Goal: Information Seeking & Learning: Learn about a topic

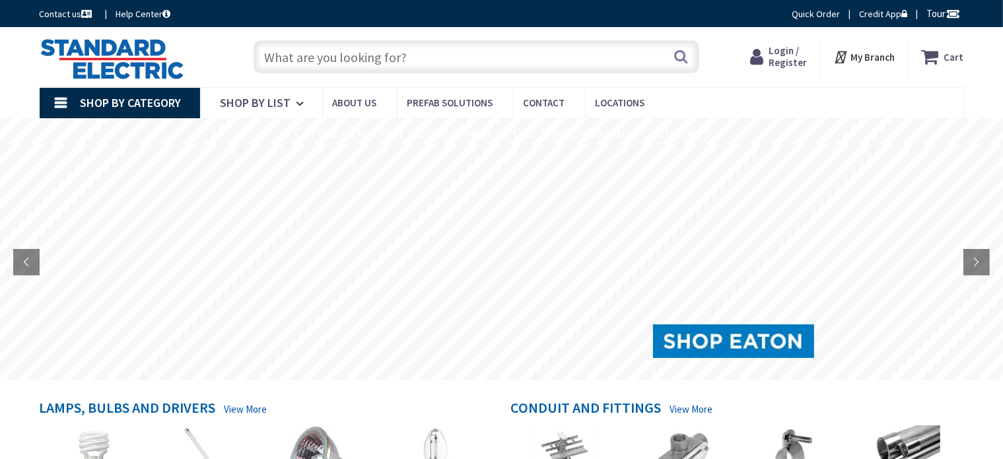
click at [292, 53] on input "text" at bounding box center [477, 56] width 446 height 33
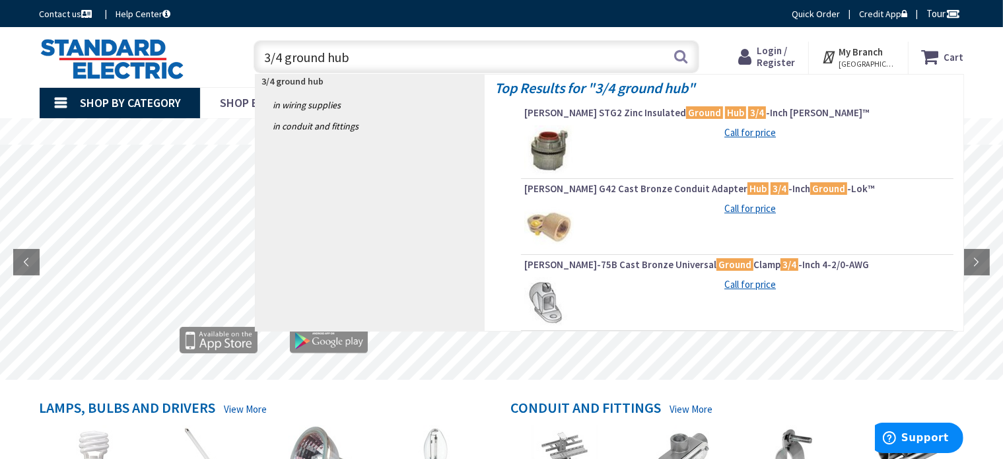
type input "3/4 ground hub"
click at [541, 213] on img at bounding box center [549, 226] width 50 height 50
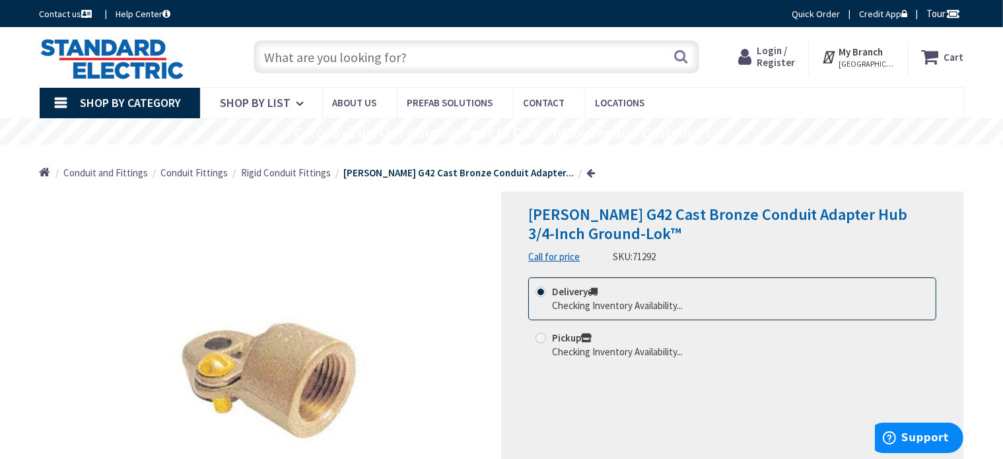
scroll to position [66, 0]
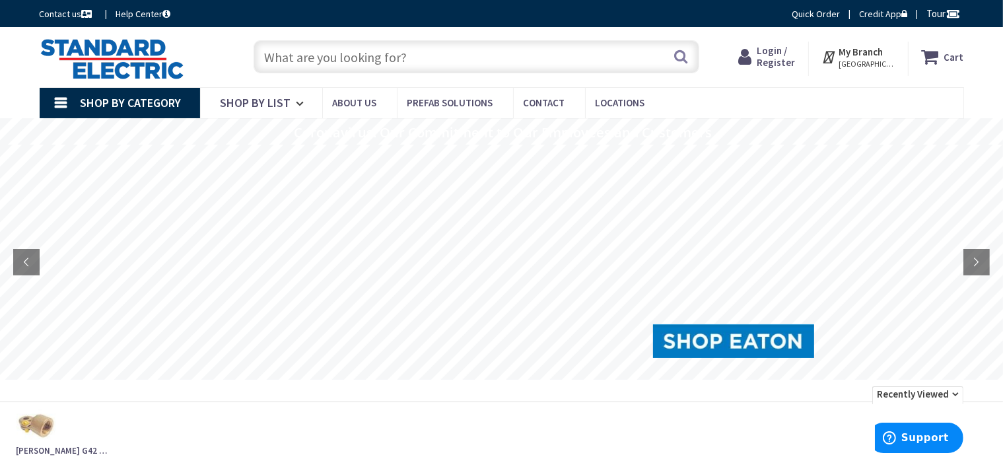
click at [413, 59] on input "text" at bounding box center [477, 56] width 446 height 33
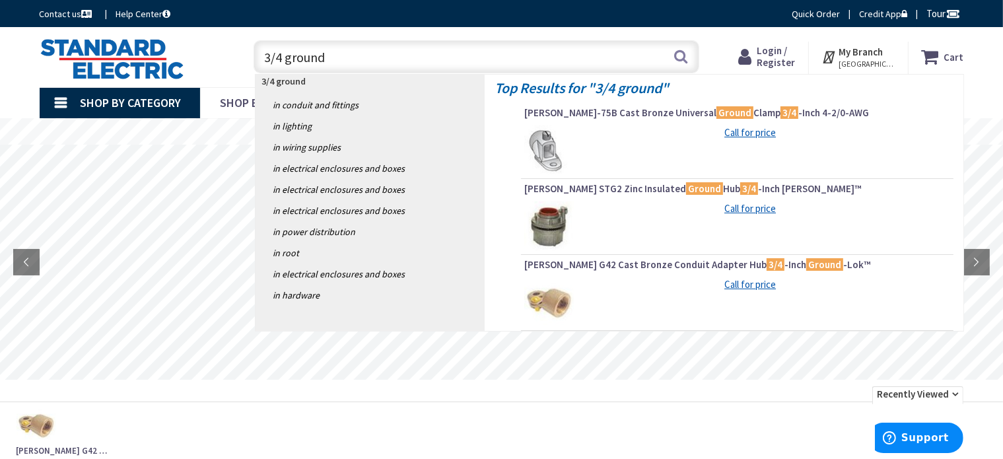
type input "3/4 ground"
click at [564, 155] on img at bounding box center [549, 150] width 50 height 50
click at [553, 149] on img at bounding box center [549, 150] width 50 height 50
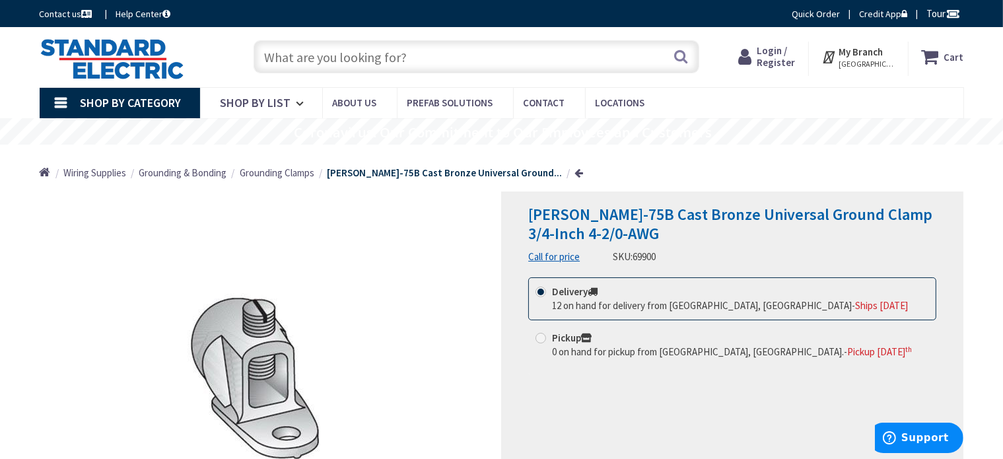
click at [432, 60] on input "text" at bounding box center [477, 56] width 446 height 33
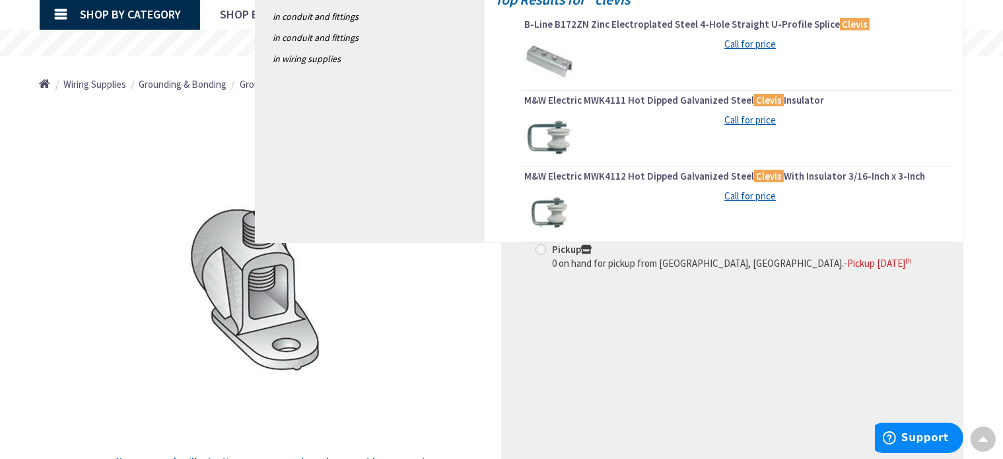
scroll to position [66, 0]
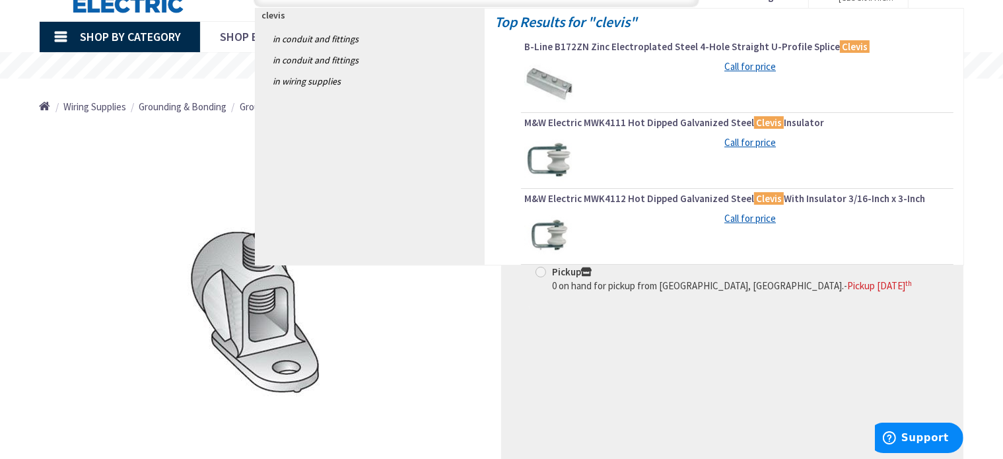
type input "clevis"
click at [555, 166] on img at bounding box center [549, 160] width 50 height 50
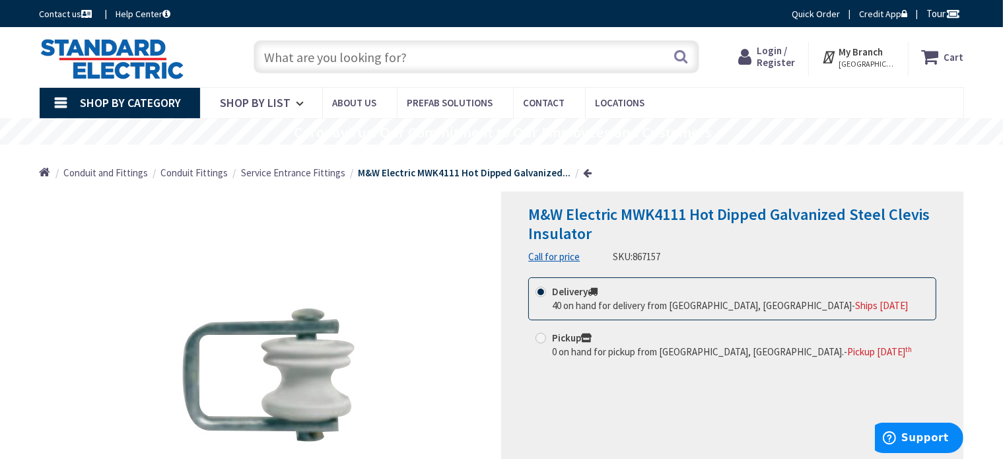
click at [398, 67] on input "text" at bounding box center [477, 56] width 446 height 33
click at [407, 58] on input "text" at bounding box center [477, 56] width 446 height 33
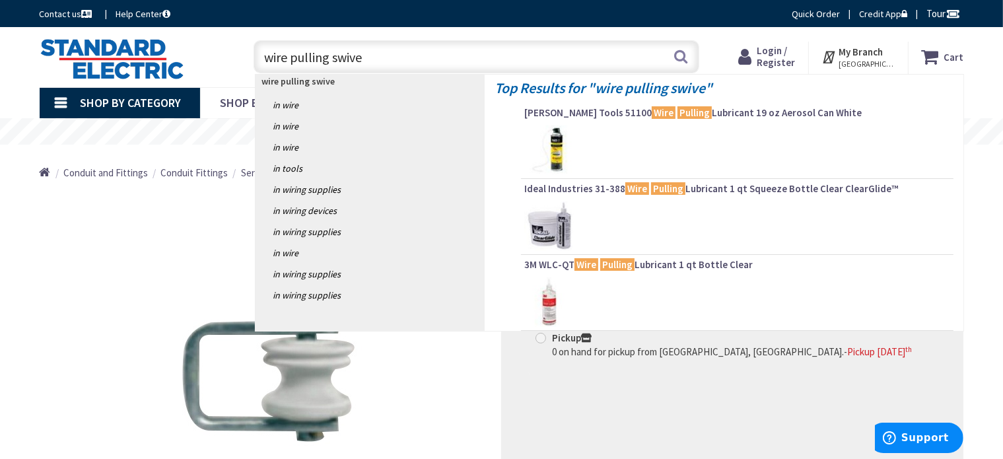
type input "wire pulling swivel"
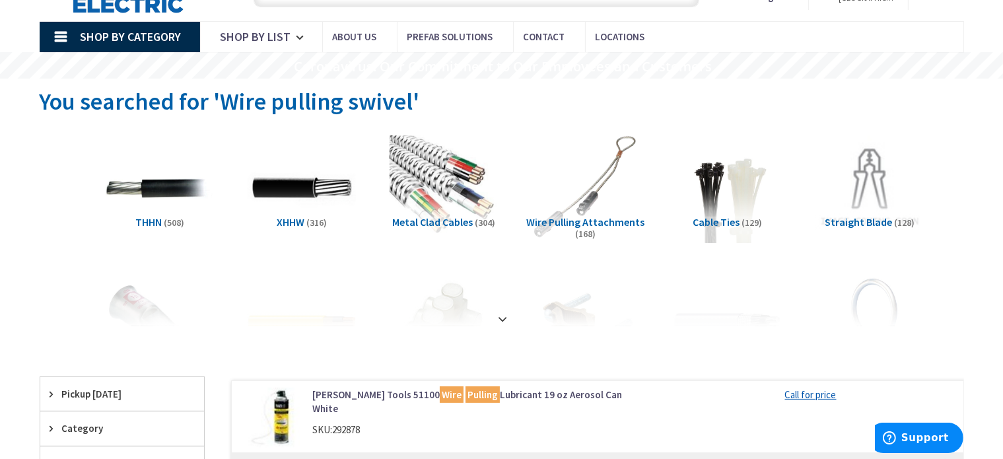
click at [615, 221] on span "Wire Pulling Attachments" at bounding box center [586, 221] width 118 height 13
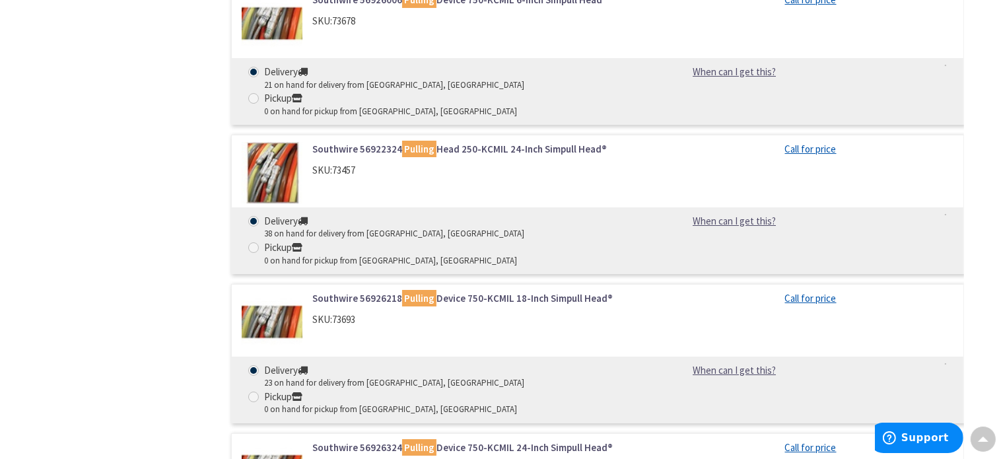
scroll to position [4841, 0]
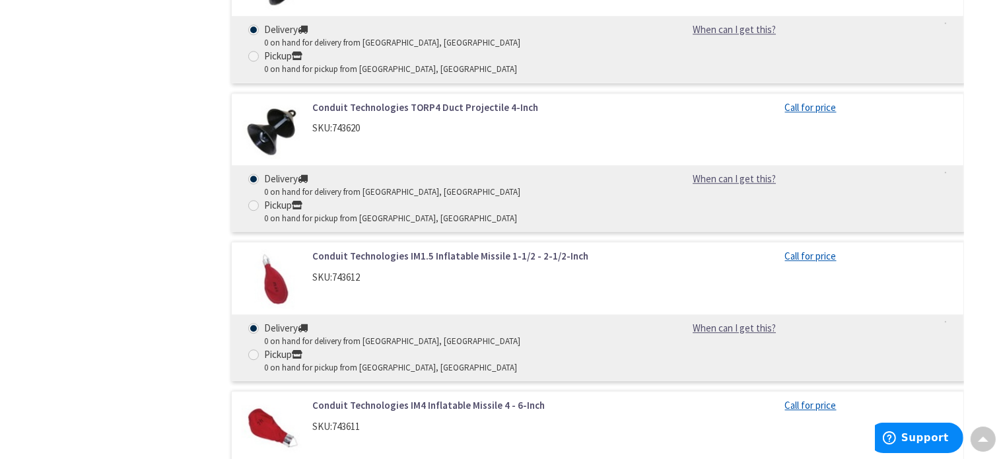
scroll to position [13497, 0]
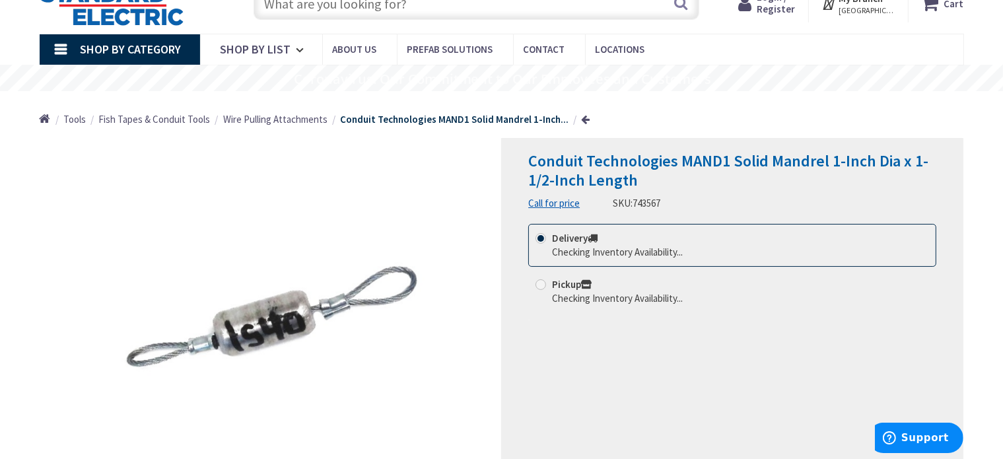
scroll to position [66, 0]
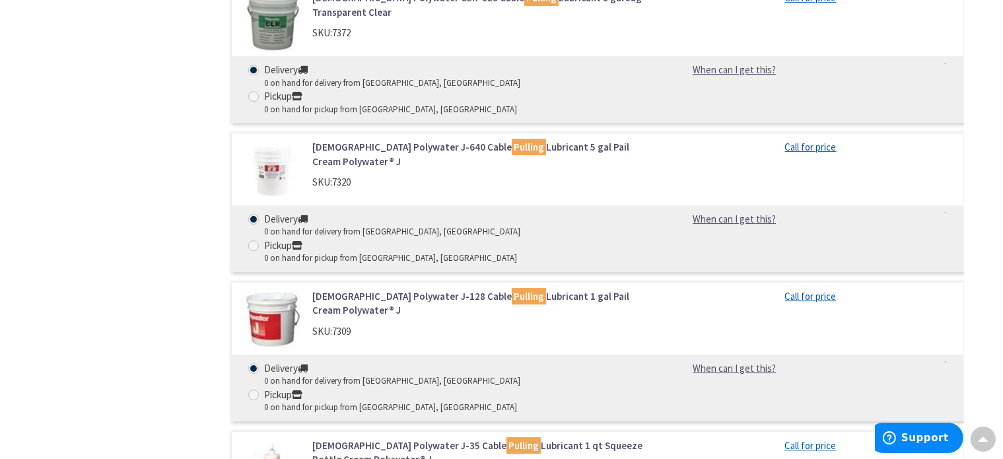
scroll to position [29387, 0]
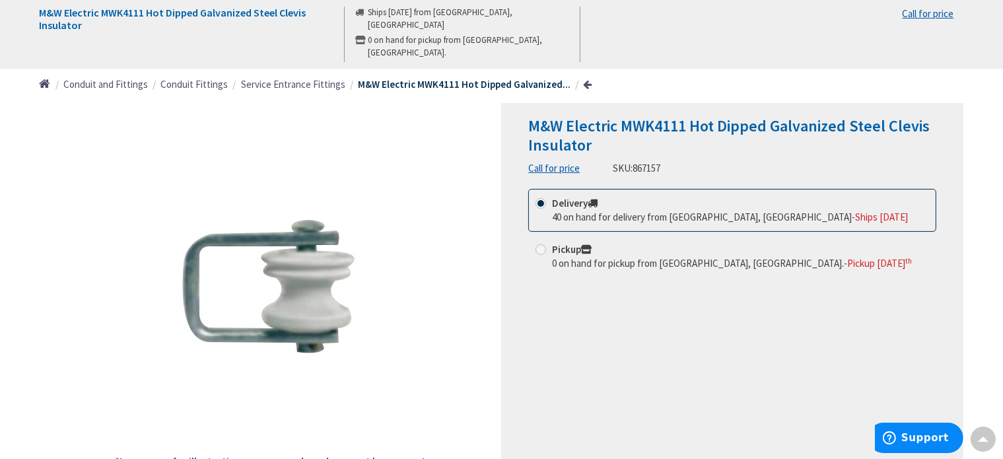
scroll to position [8, 0]
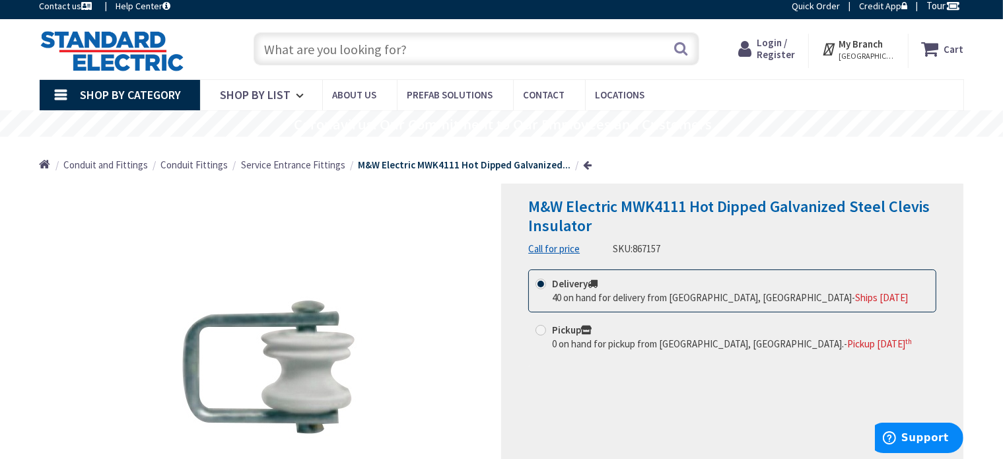
click at [278, 42] on input "text" at bounding box center [477, 48] width 446 height 33
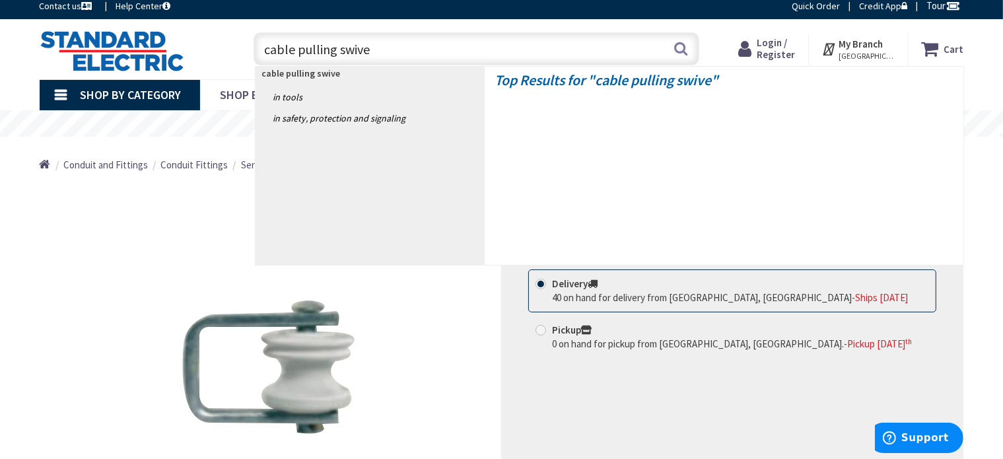
type input "cable pulling swivel"
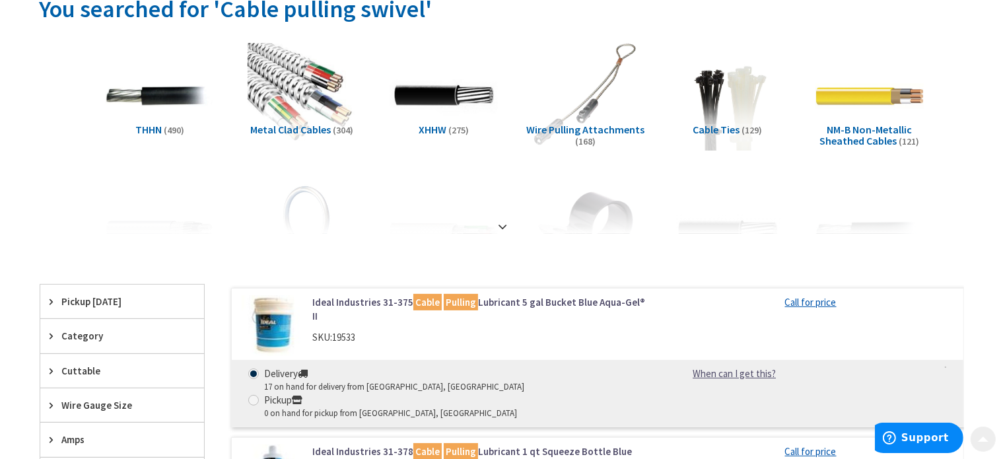
scroll to position [198, 0]
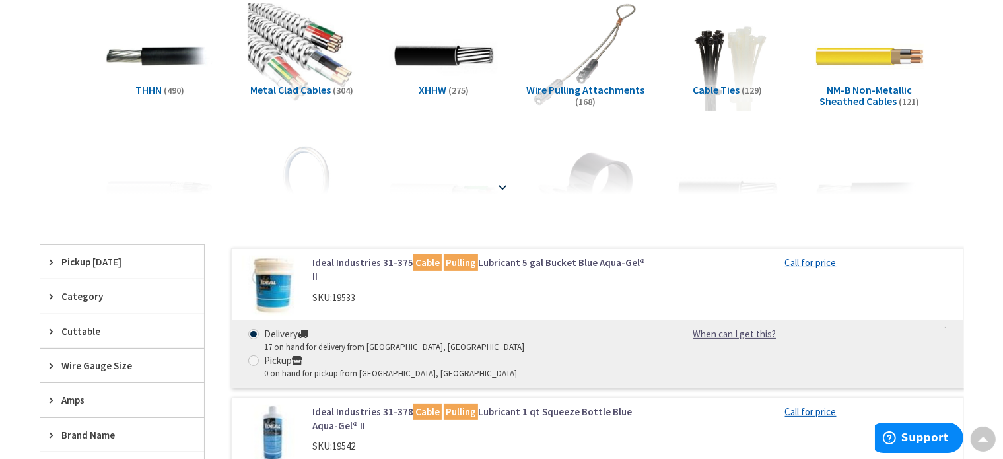
click at [499, 183] on strong at bounding box center [503, 186] width 16 height 15
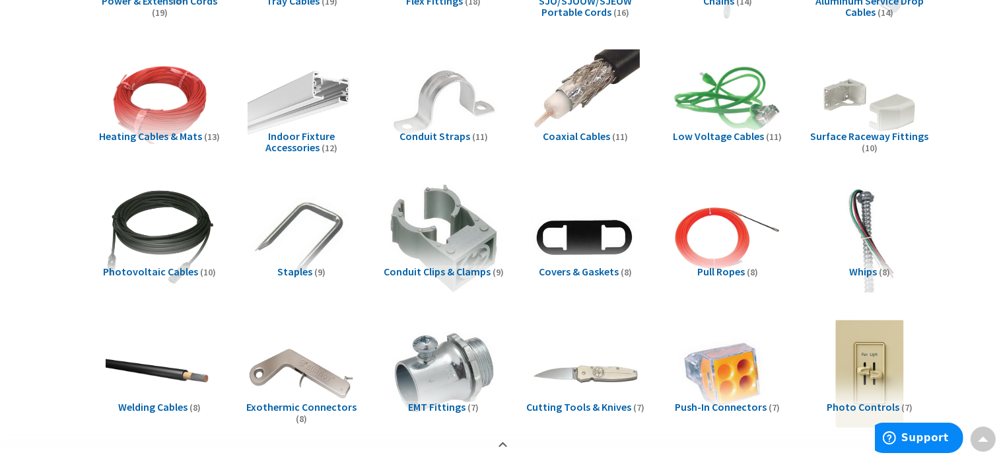
scroll to position [1122, 0]
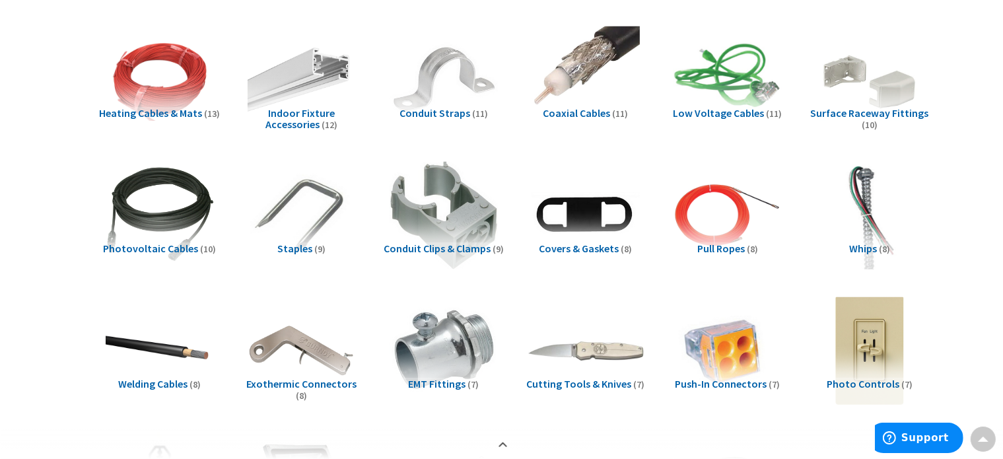
click at [587, 351] on img at bounding box center [586, 351] width 120 height 120
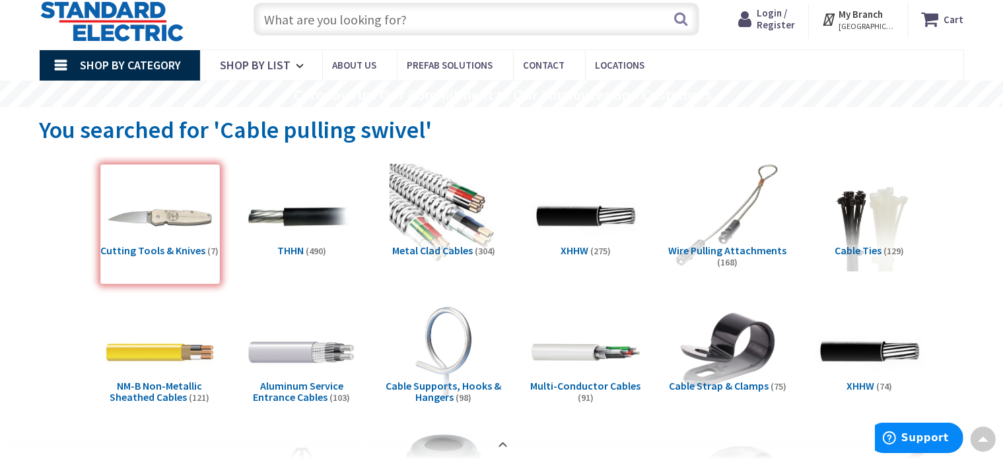
scroll to position [0, 0]
